Goal: Task Accomplishment & Management: Use online tool/utility

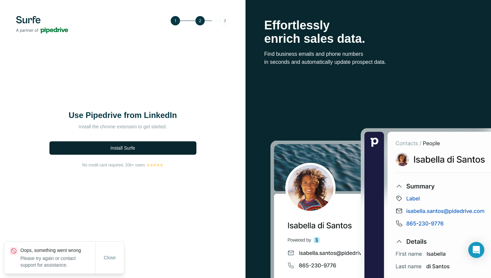
click at [129, 144] on button "Install Surfe" at bounding box center [122, 147] width 147 height 13
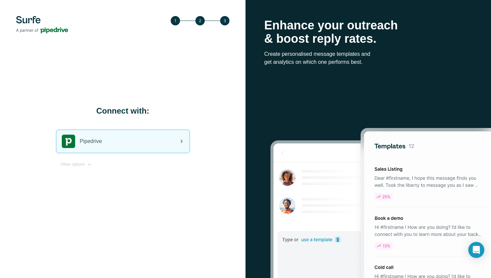
click at [149, 138] on div "Pipedrive" at bounding box center [122, 141] width 133 height 23
